Goal: Entertainment & Leisure: Consume media (video, audio)

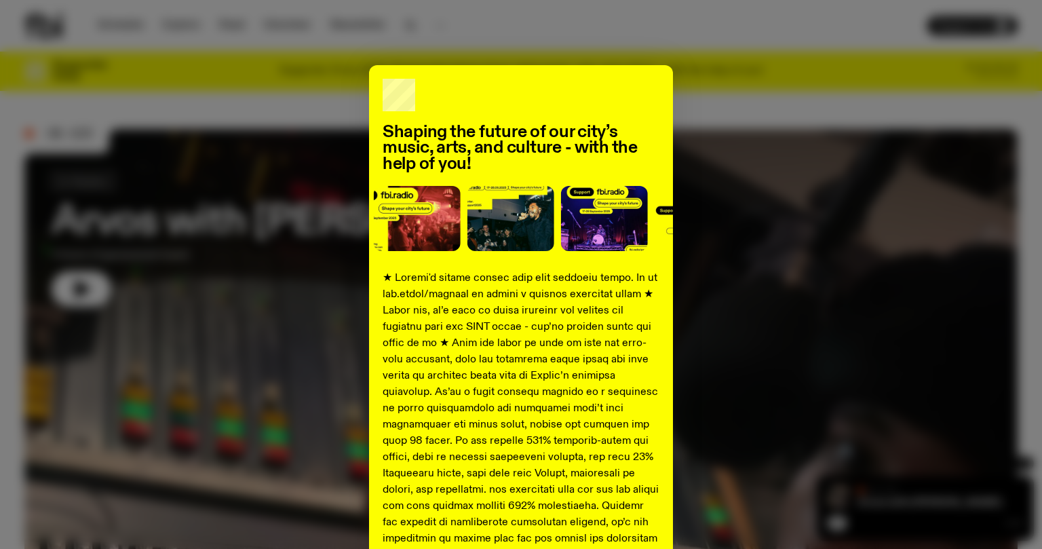
click at [739, 339] on div "Shaping the future of our city’s music, arts, and culture - with the help of yo…" at bounding box center [520, 506] width 993 height 883
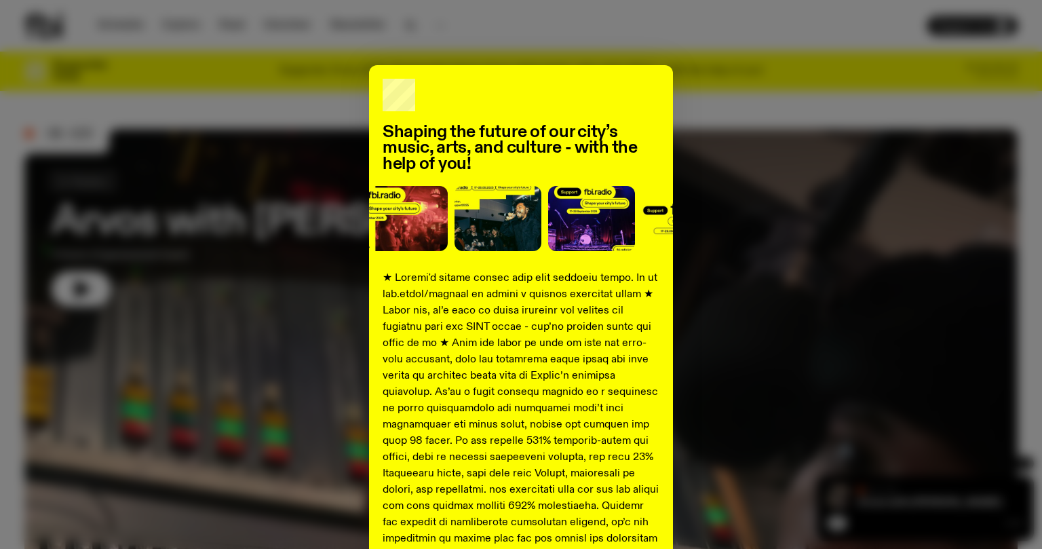
click at [764, 288] on div "Shaping the future of our city’s music, arts, and culture - with the help of yo…" at bounding box center [520, 506] width 993 height 883
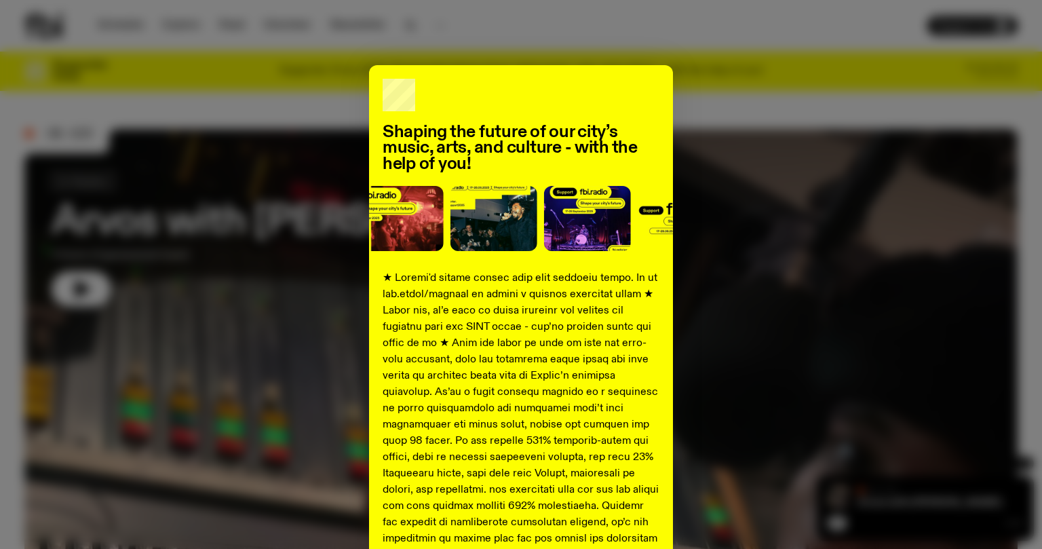
click at [695, 246] on div "Shaping the future of our city’s music, arts, and culture - with the help of yo…" at bounding box center [520, 506] width 993 height 883
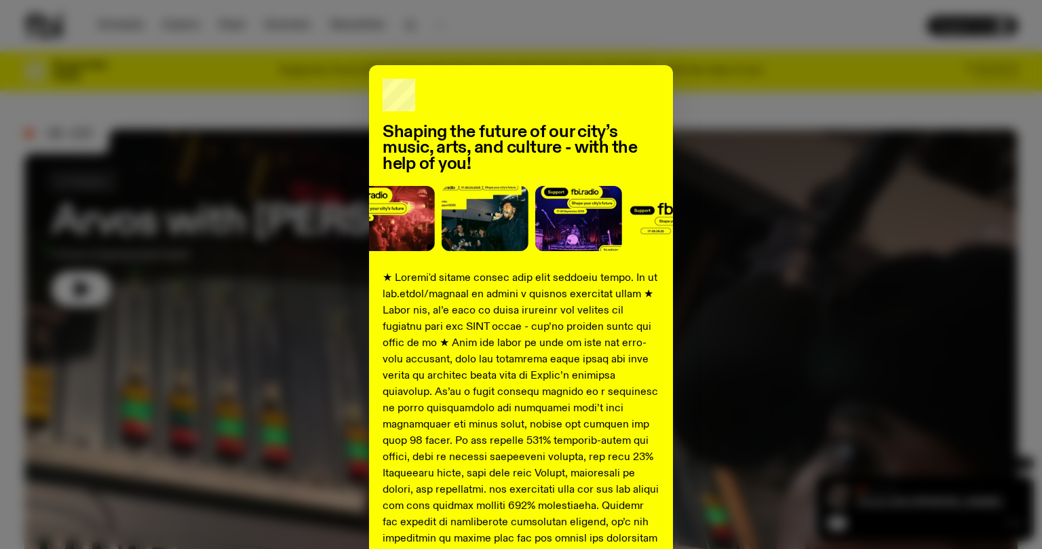
click at [231, 152] on div "Shaping the future of our city’s music, arts, and culture - with the help of yo…" at bounding box center [520, 506] width 993 height 883
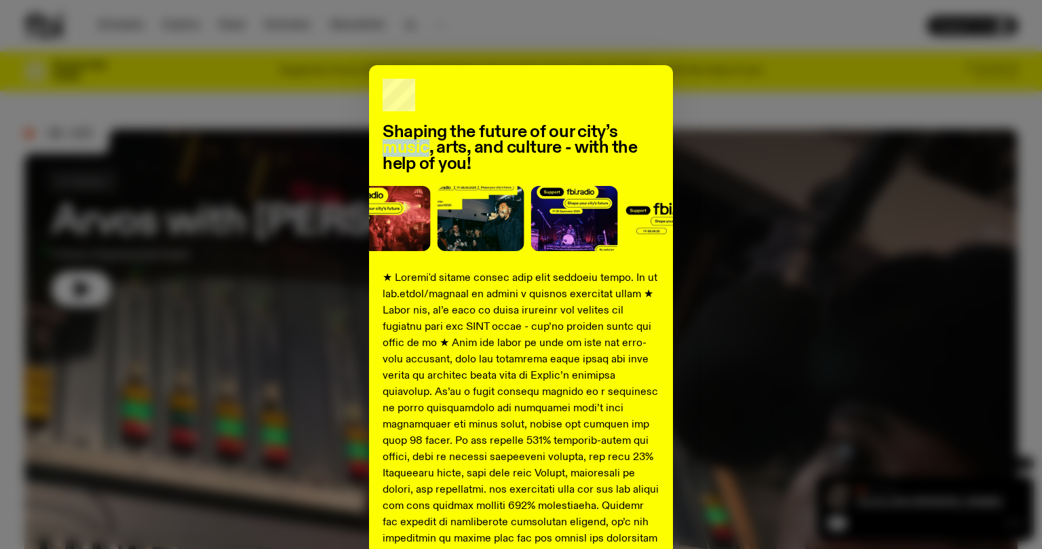
click at [231, 152] on div "Shaping the future of our city’s music, arts, and culture - with the help of yo…" at bounding box center [520, 506] width 993 height 883
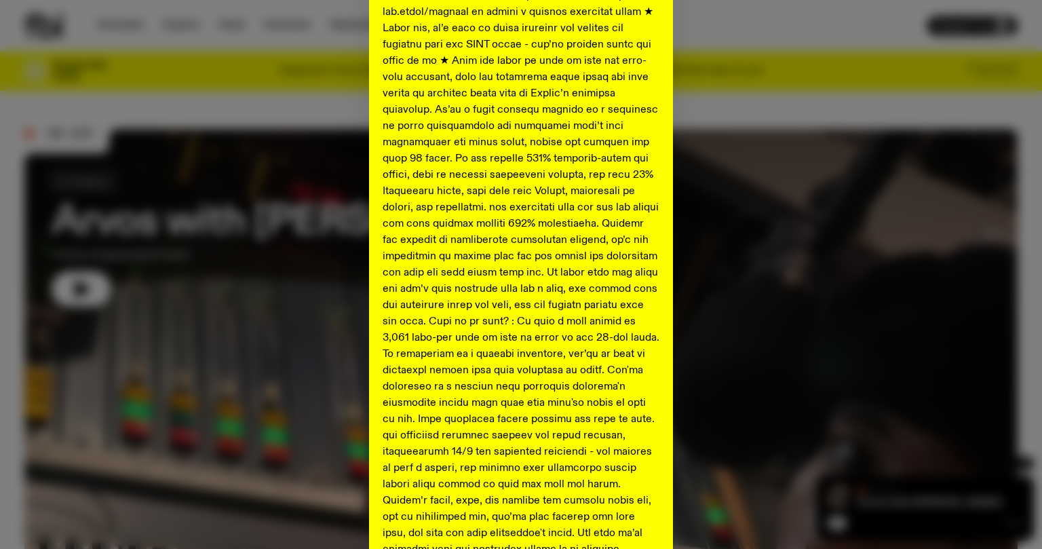
scroll to position [456, 0]
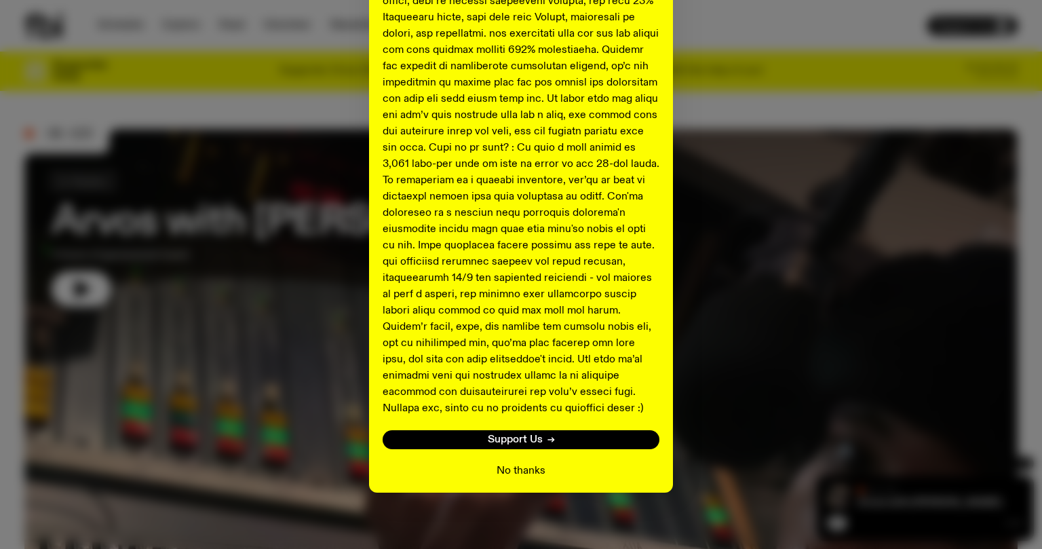
click at [531, 479] on button "No thanks" at bounding box center [521, 471] width 49 height 16
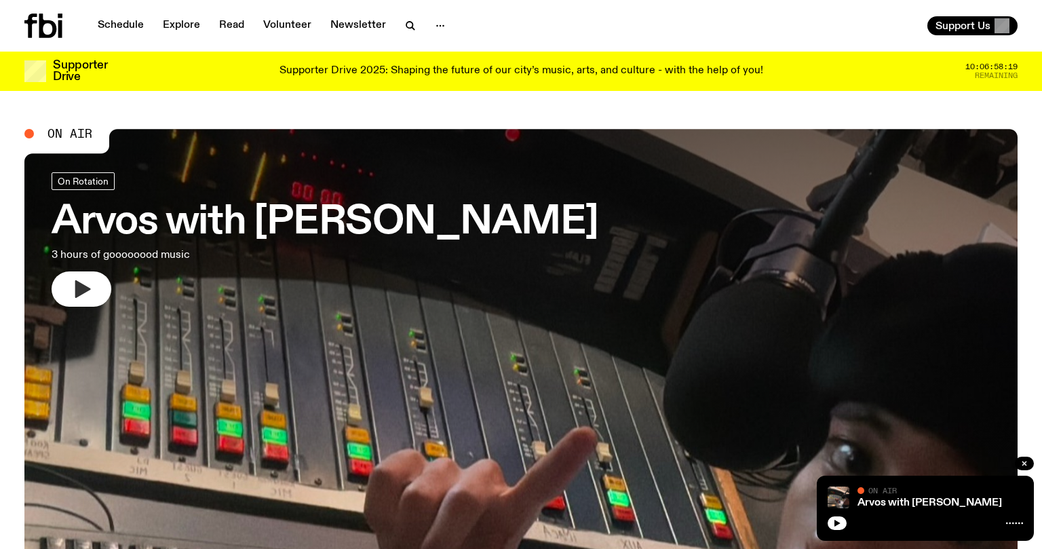
click at [66, 280] on button "button" at bounding box center [82, 288] width 60 height 35
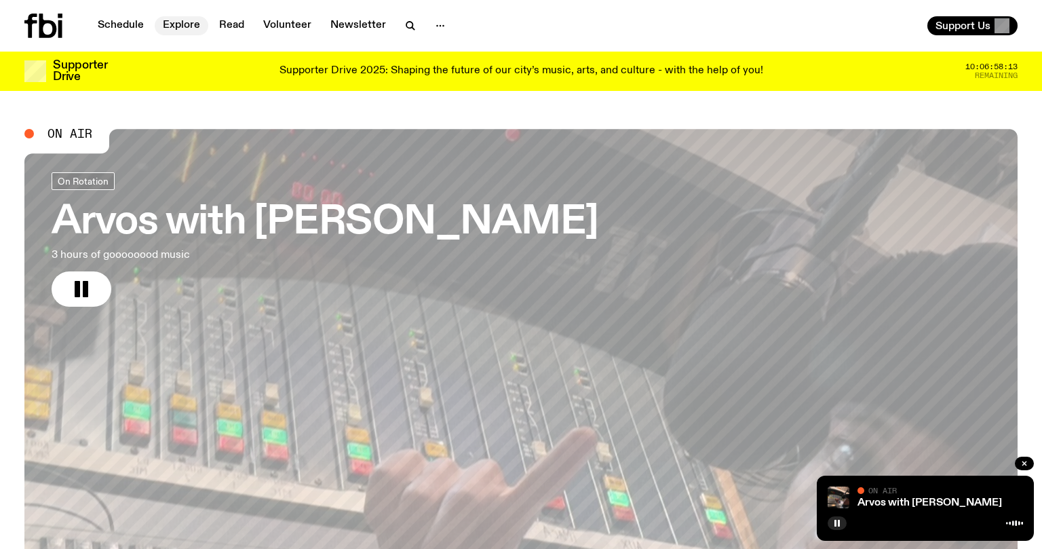
click at [177, 26] on link "Explore" at bounding box center [182, 25] width 54 height 19
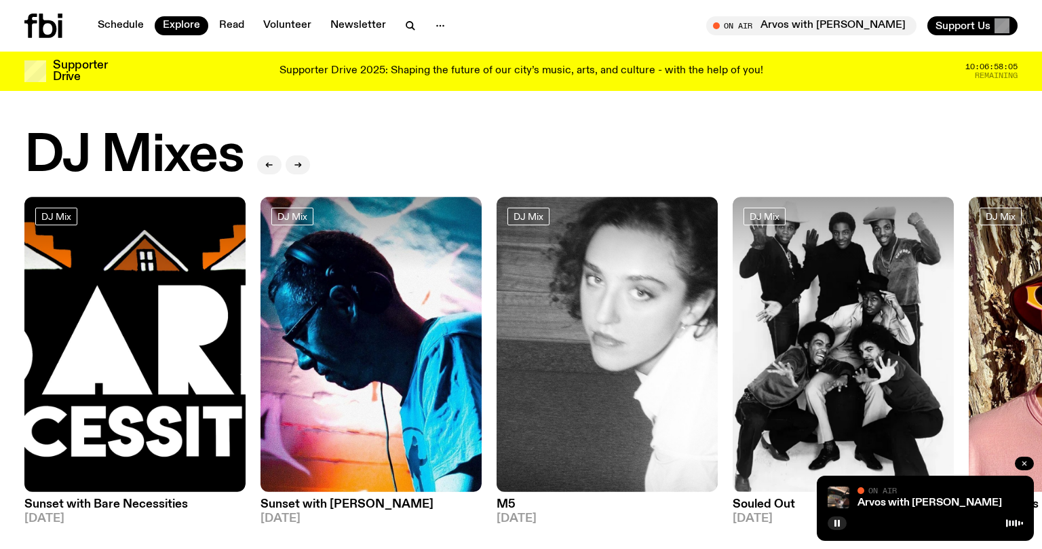
click at [1028, 463] on icon "button" at bounding box center [1024, 463] width 8 height 8
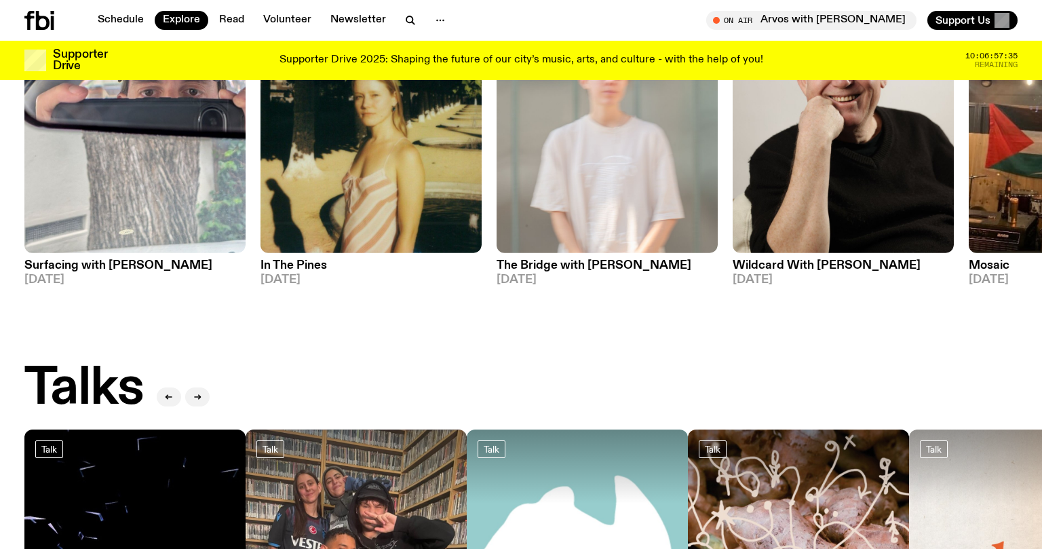
scroll to position [1170, 0]
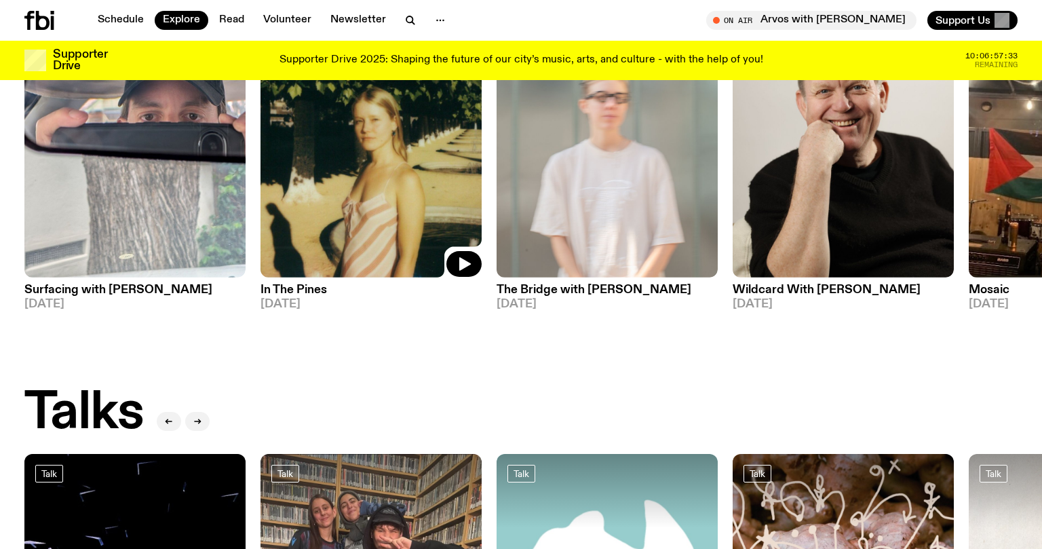
click at [435, 166] on img at bounding box center [371, 129] width 221 height 295
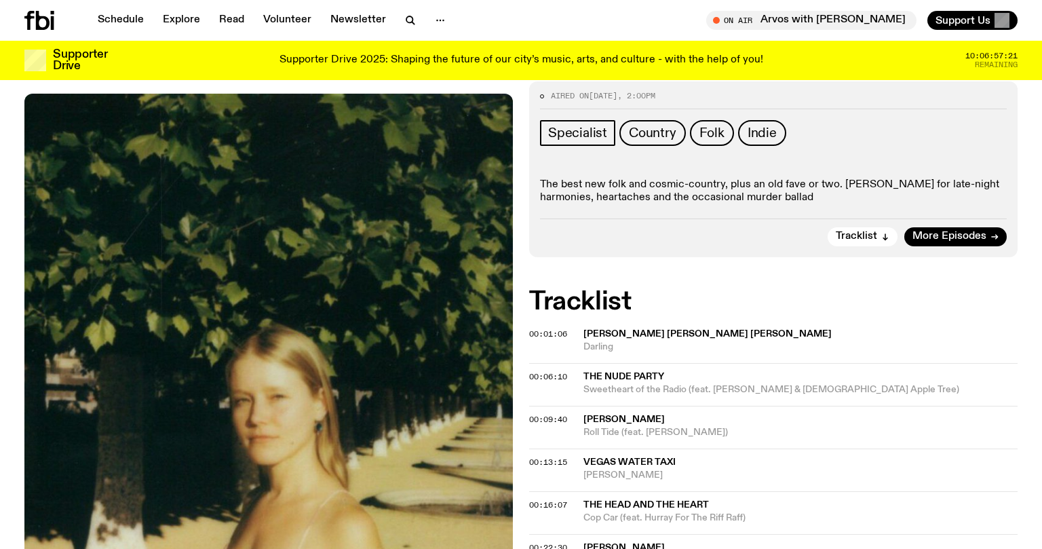
scroll to position [189, 0]
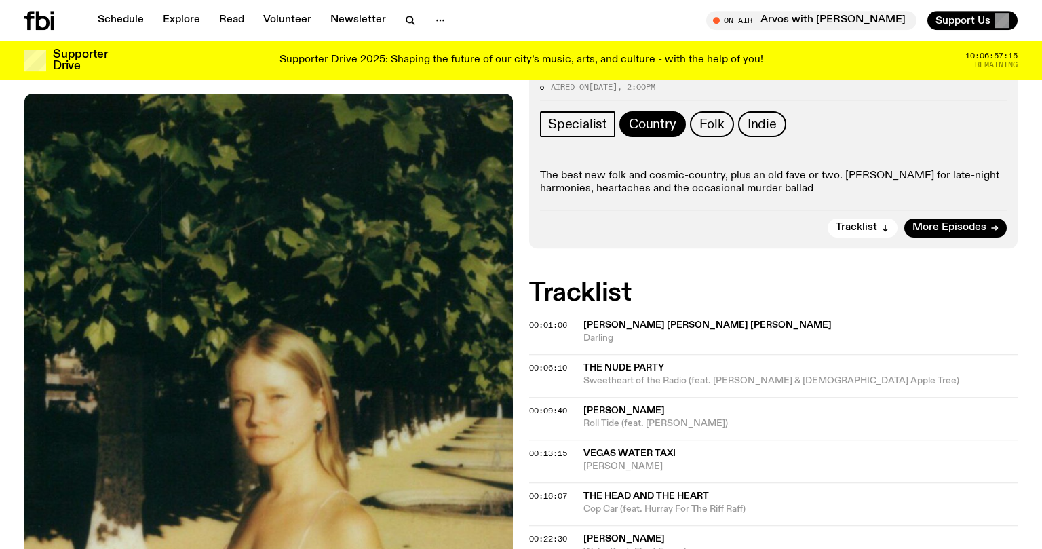
click at [653, 126] on span "Country" at bounding box center [652, 124] width 47 height 15
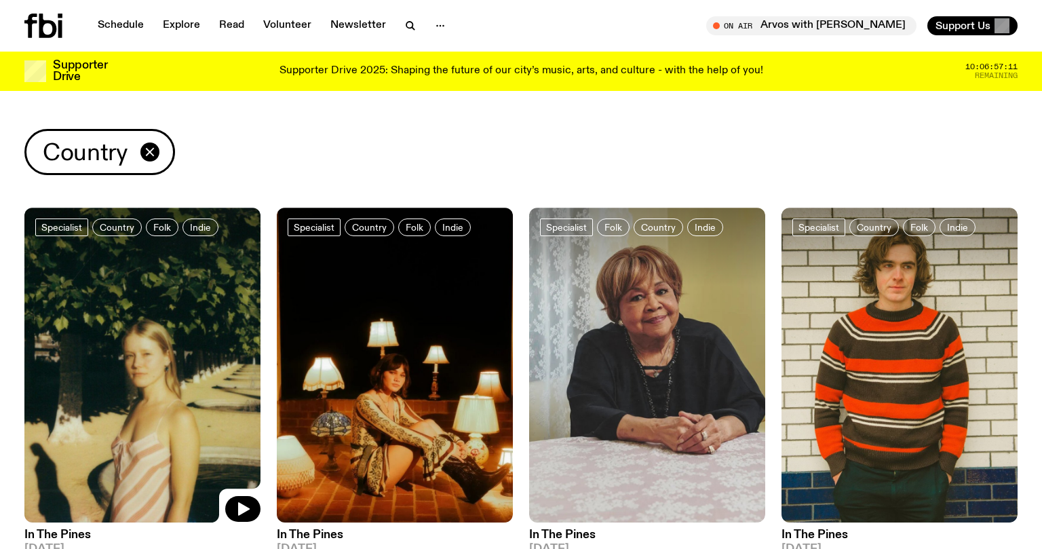
click at [199, 341] on img at bounding box center [142, 365] width 236 height 315
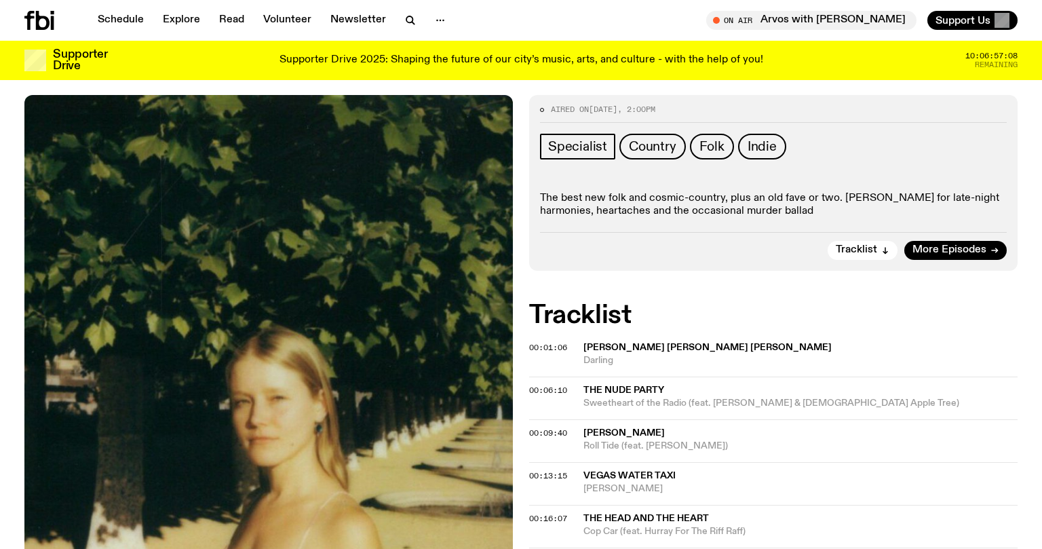
scroll to position [263, 0]
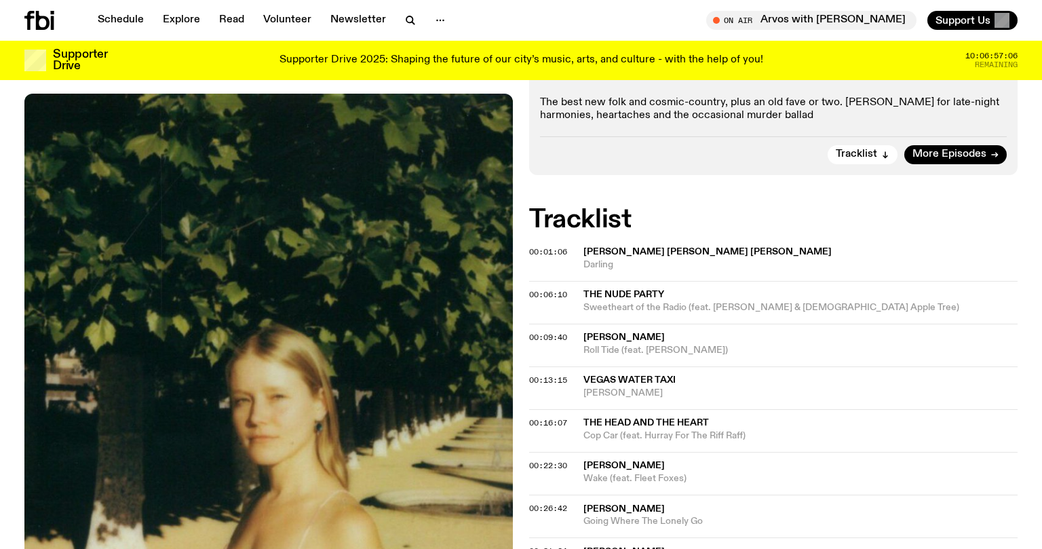
click at [601, 251] on span "[PERSON_NAME] [PERSON_NAME] [PERSON_NAME]" at bounding box center [707, 251] width 248 height 9
click at [536, 249] on span "00:01:06" at bounding box center [548, 251] width 38 height 11
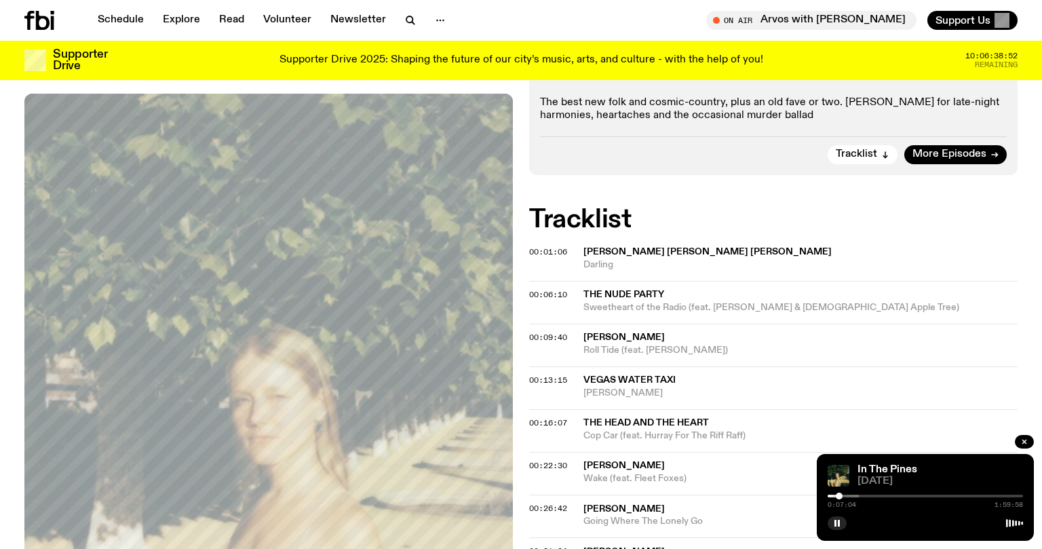
drag, startPoint x: 860, startPoint y: 495, endPoint x: 841, endPoint y: 499, distance: 19.4
click at [841, 501] on div "0:07:04 1:59:58" at bounding box center [925, 500] width 195 height 16
drag, startPoint x: 841, startPoint y: 497, endPoint x: 858, endPoint y: 497, distance: 16.3
click at [858, 497] on div at bounding box center [857, 496] width 7 height 7
click at [839, 519] on button "button" at bounding box center [837, 523] width 19 height 14
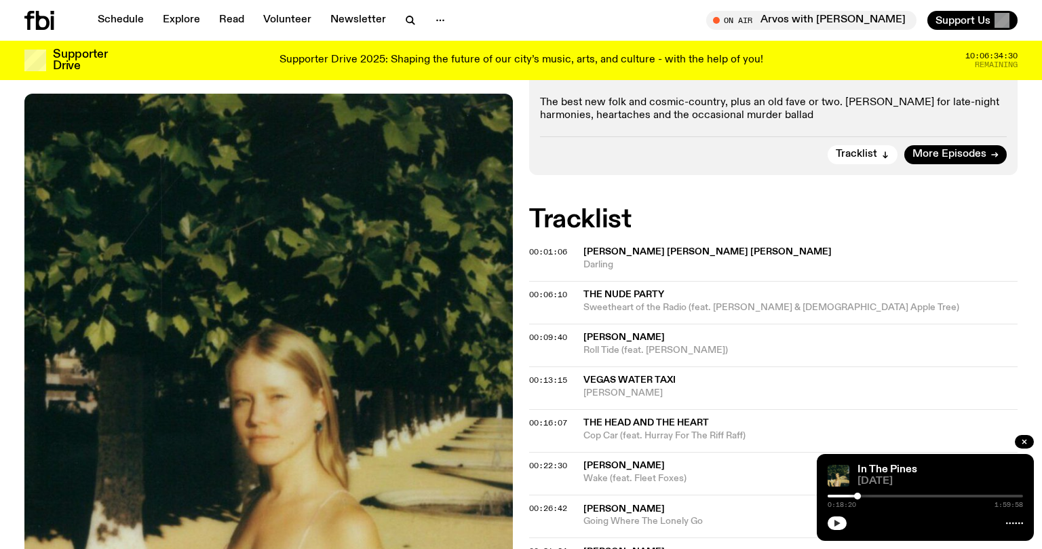
click at [836, 526] on icon "button" at bounding box center [838, 523] width 6 height 7
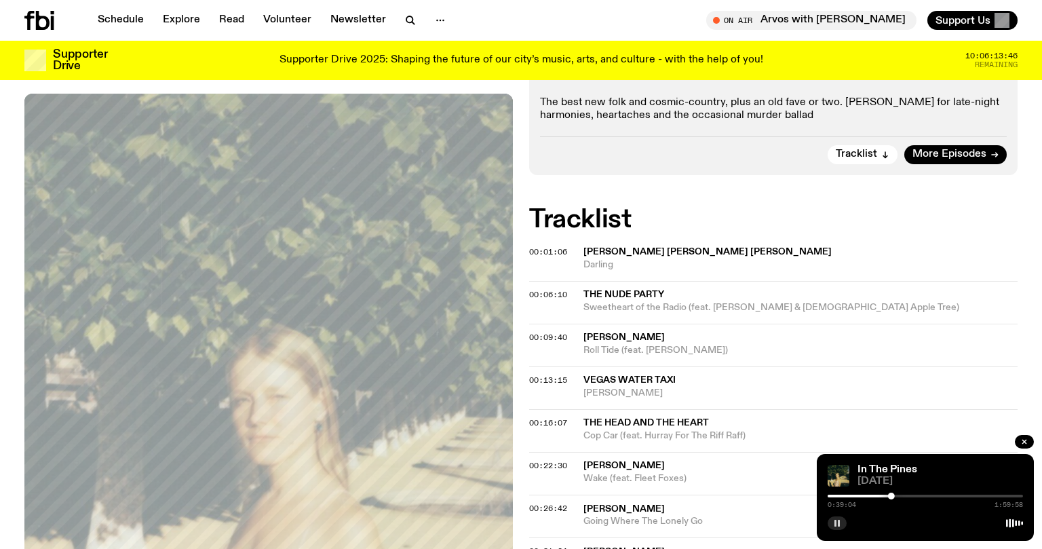
click at [838, 522] on rect "button" at bounding box center [839, 523] width 2 height 7
